Goal: Find specific page/section: Find specific page/section

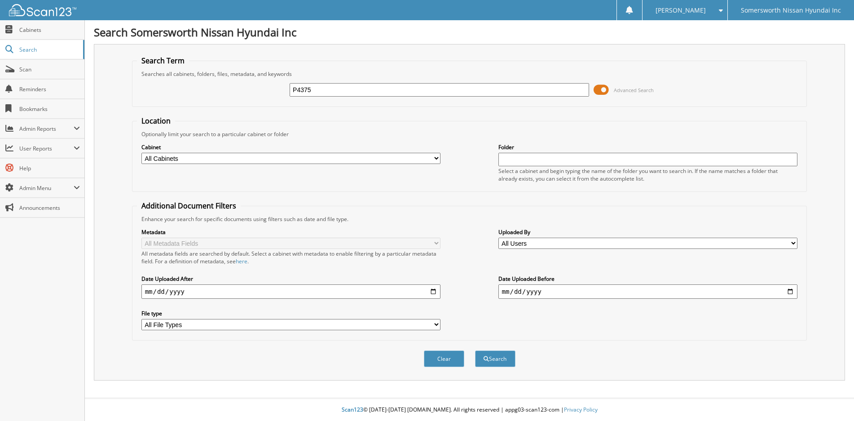
type input "P4375"
click at [475, 350] on button "Search" at bounding box center [495, 358] width 40 height 17
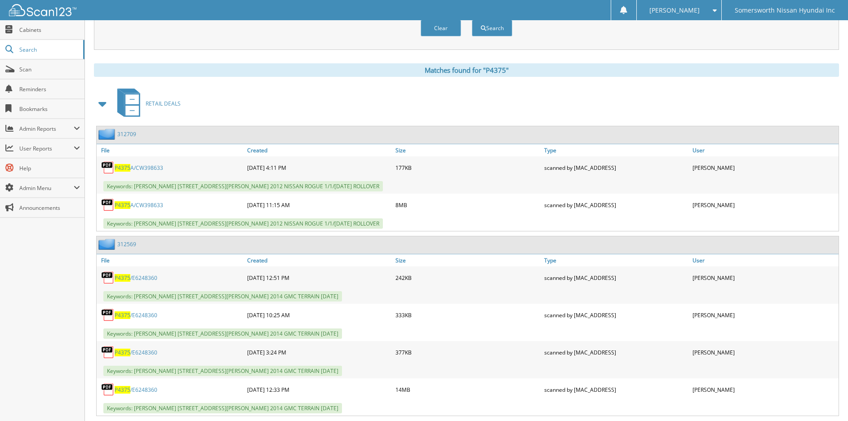
scroll to position [404, 0]
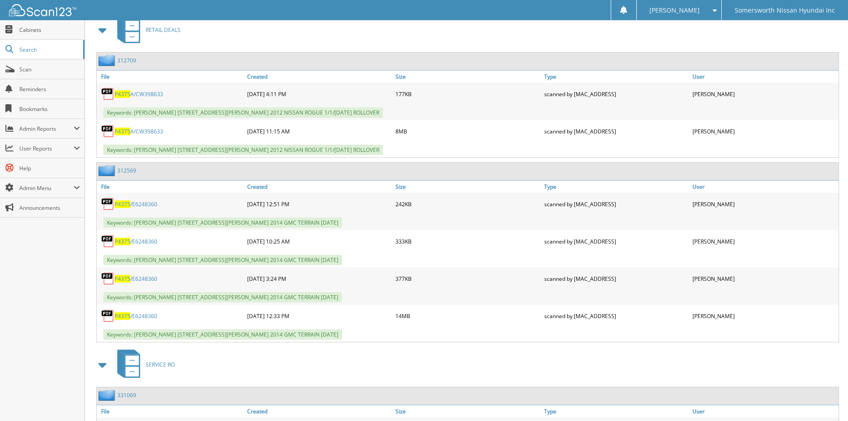
click at [122, 318] on span "P4375" at bounding box center [123, 316] width 16 height 8
click at [699, 8] on span "[PERSON_NAME]" at bounding box center [674, 10] width 50 height 5
click at [697, 41] on link "Logout" at bounding box center [678, 44] width 85 height 16
